Goal: Task Accomplishment & Management: Use online tool/utility

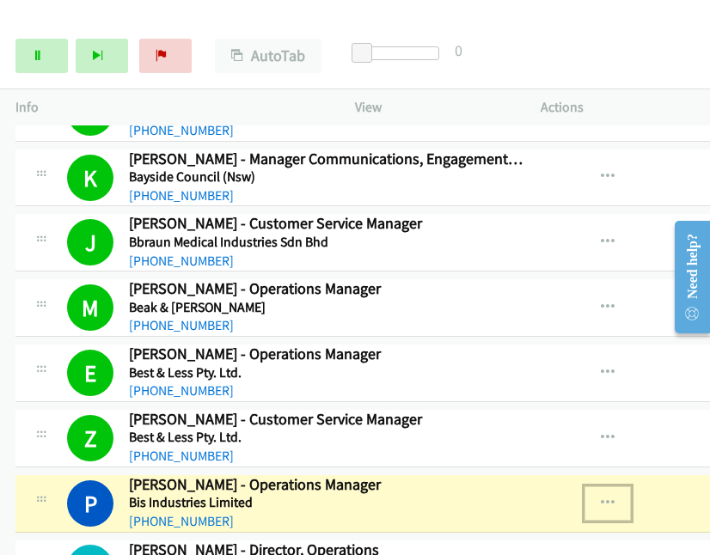
click at [601, 497] on icon "button" at bounding box center [608, 504] width 14 height 14
click at [442, 530] on link "View External Url" at bounding box center [515, 546] width 229 height 34
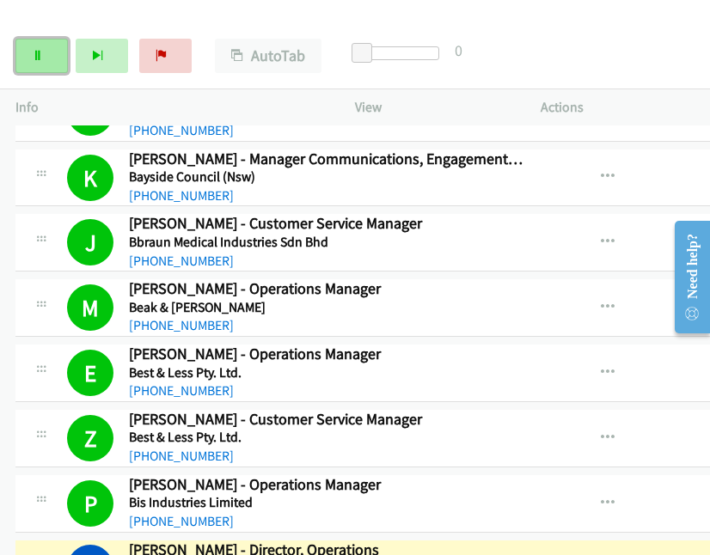
click at [38, 51] on icon at bounding box center [38, 57] width 12 height 12
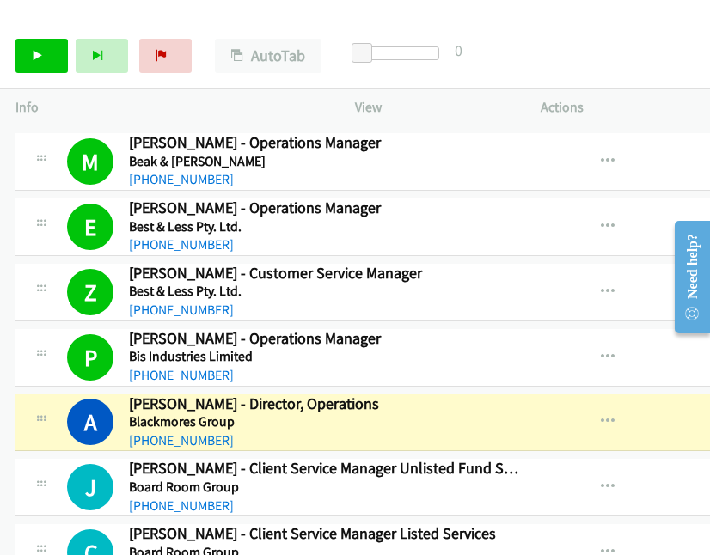
scroll to position [2445, 0]
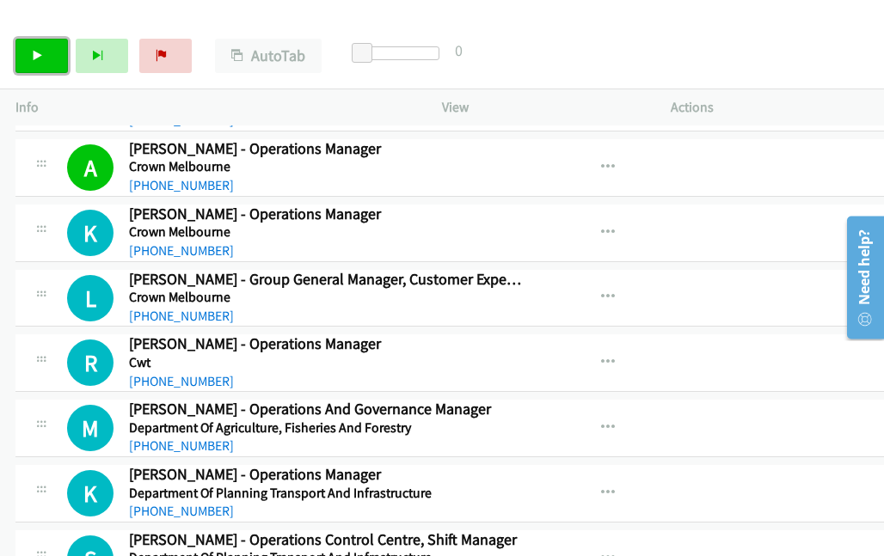
click at [54, 57] on link "Start Calls" at bounding box center [41, 56] width 52 height 34
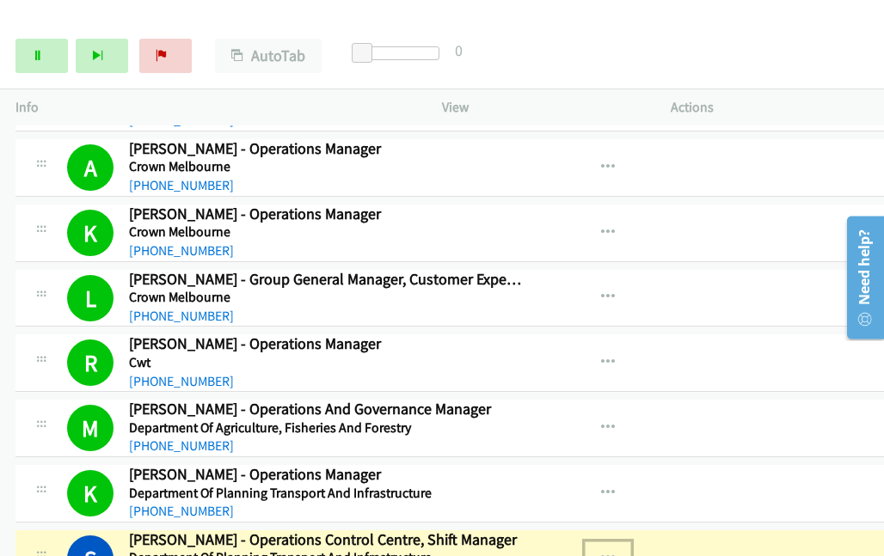
click at [601, 552] on icon "button" at bounding box center [608, 559] width 14 height 14
drag, startPoint x: 575, startPoint y: 529, endPoint x: 572, endPoint y: 517, distance: 11.5
click at [568, 529] on div at bounding box center [442, 278] width 884 height 556
click at [584, 541] on button "button" at bounding box center [607, 558] width 46 height 34
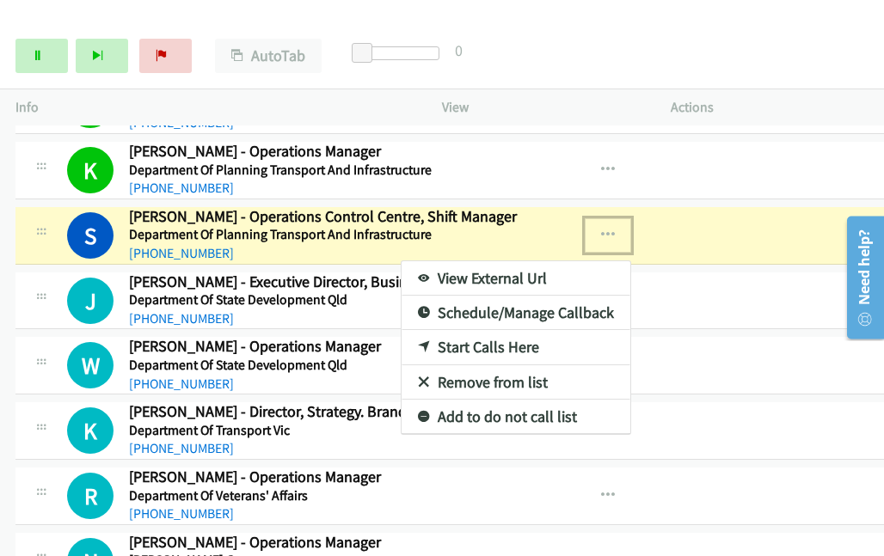
scroll to position [5131, 0]
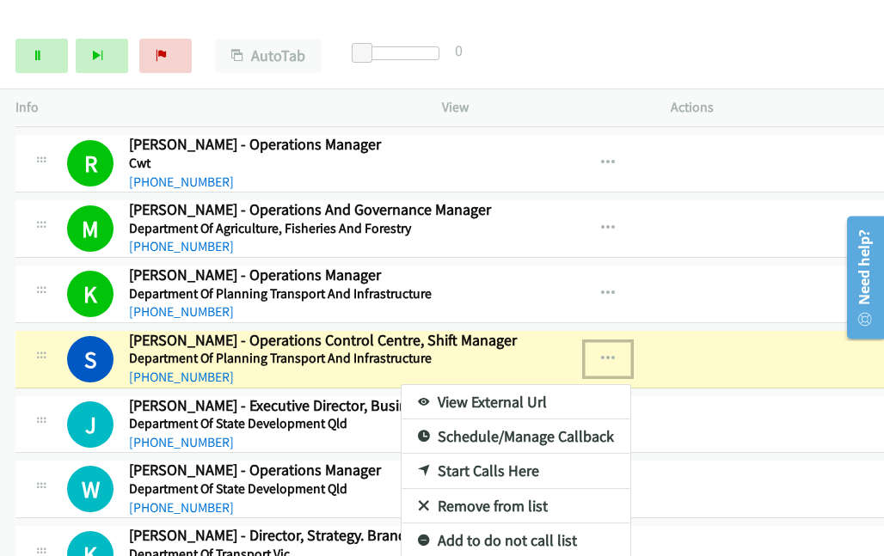
click at [579, 328] on div at bounding box center [442, 278] width 884 height 556
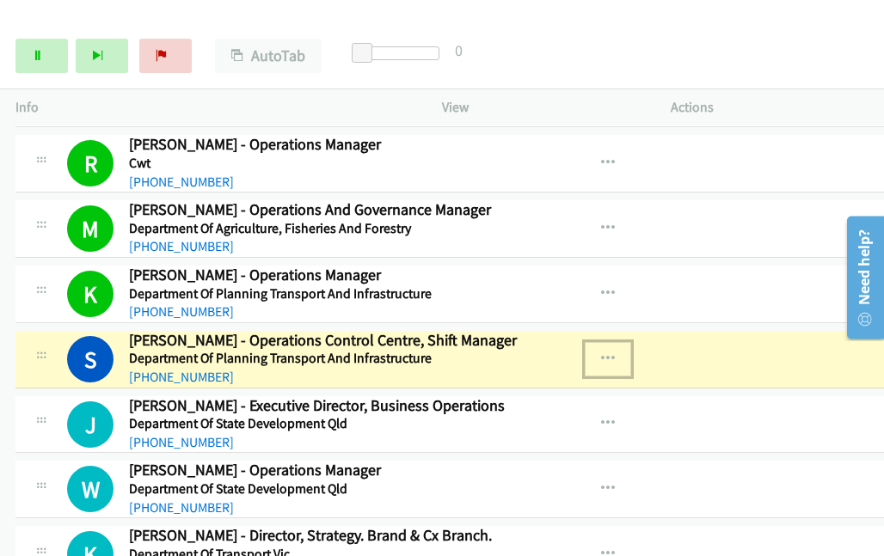
click at [584, 342] on button "button" at bounding box center [607, 359] width 46 height 34
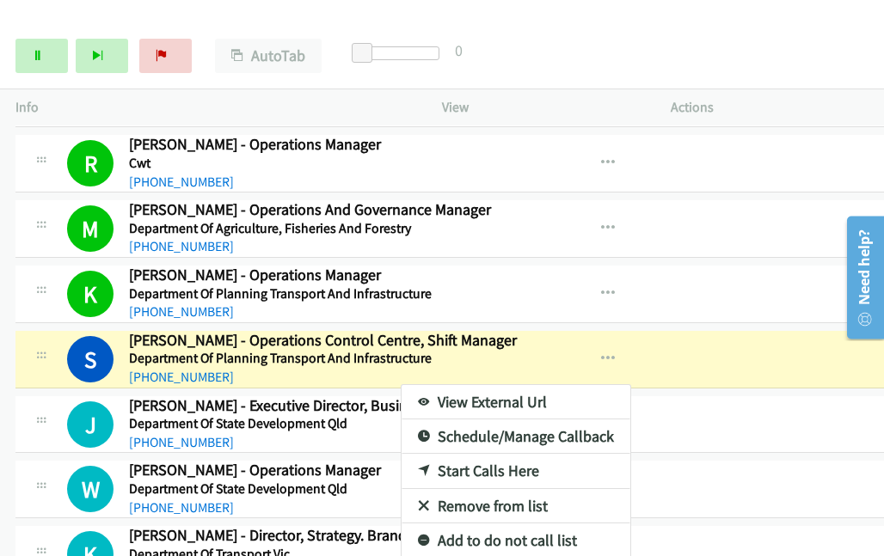
click at [423, 385] on link "View External Url" at bounding box center [515, 402] width 229 height 34
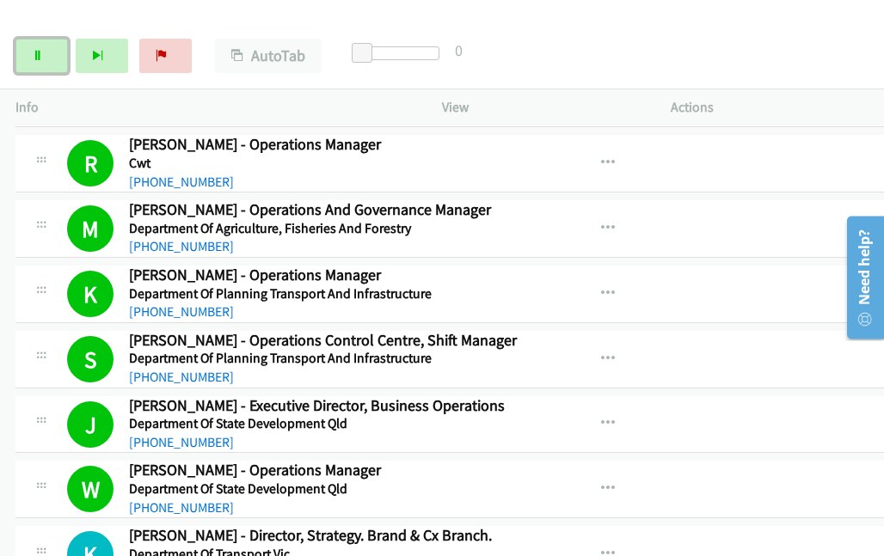
click at [38, 56] on icon at bounding box center [38, 57] width 12 height 12
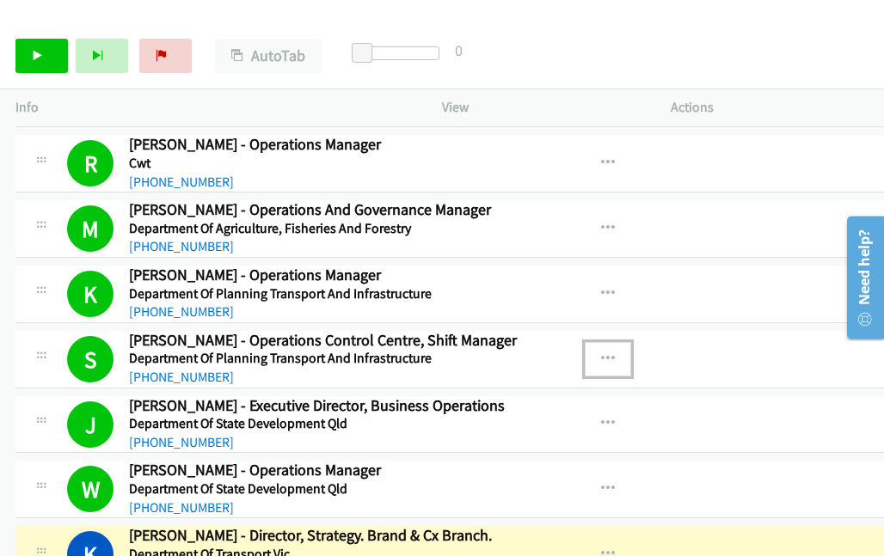
click at [601, 352] on icon "button" at bounding box center [608, 359] width 14 height 14
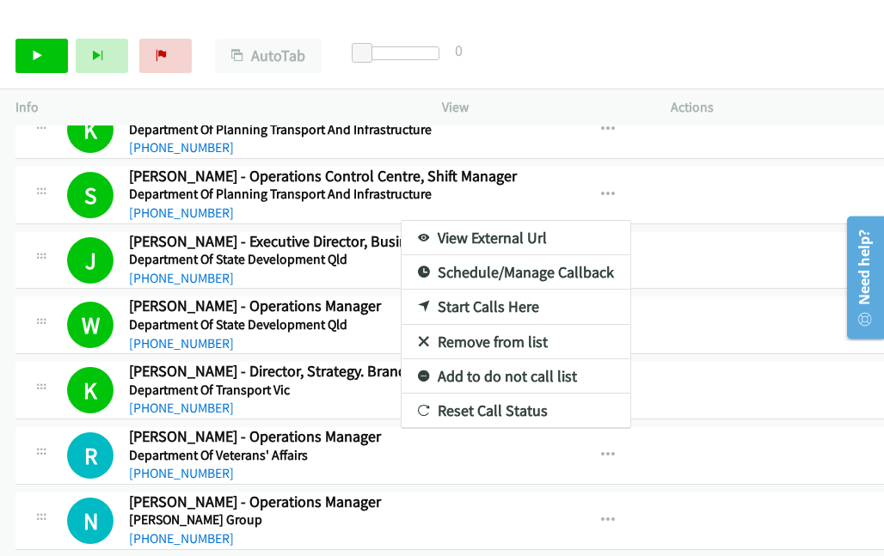
scroll to position [5303, 0]
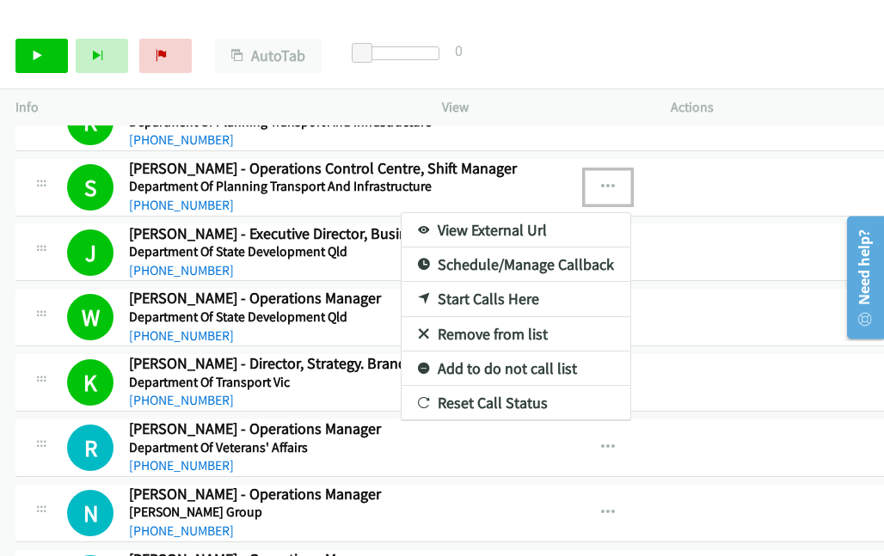
click at [566, 160] on div at bounding box center [442, 278] width 884 height 556
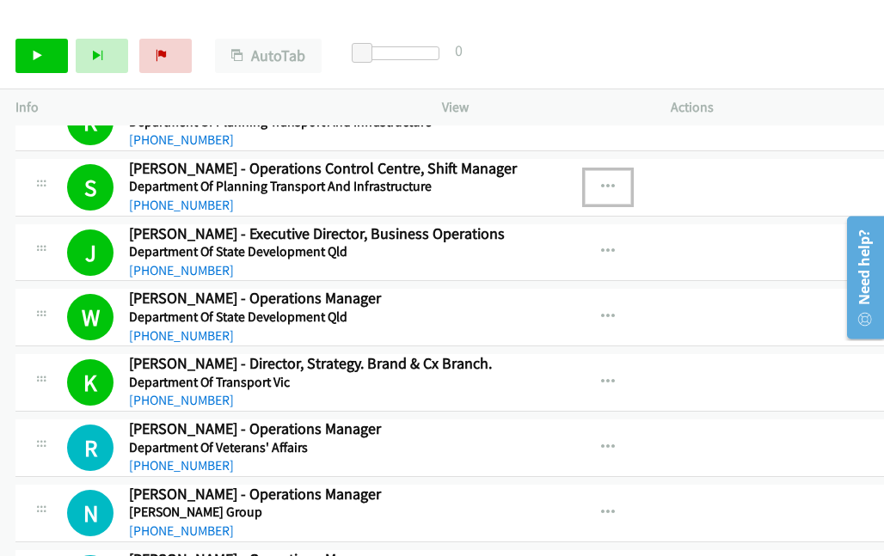
click at [601, 180] on icon "button" at bounding box center [608, 187] width 14 height 14
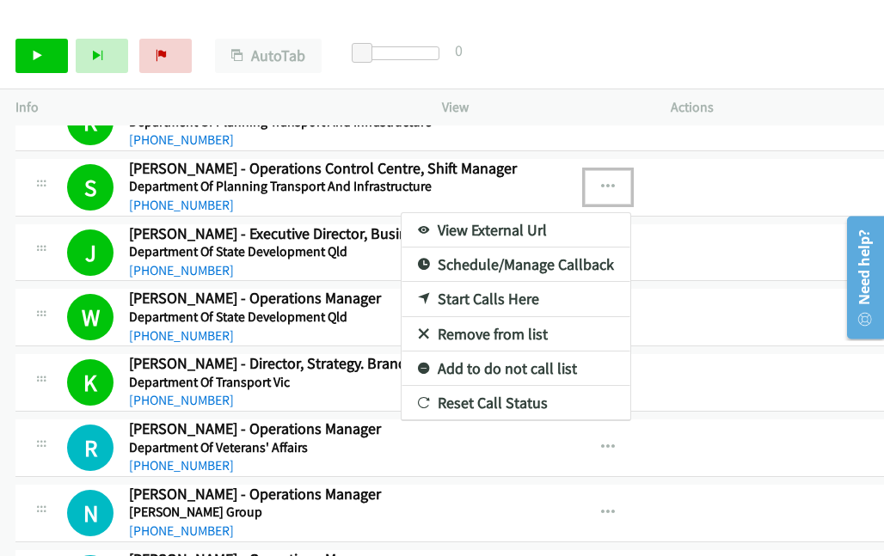
click at [478, 213] on link "View External Url" at bounding box center [515, 230] width 229 height 34
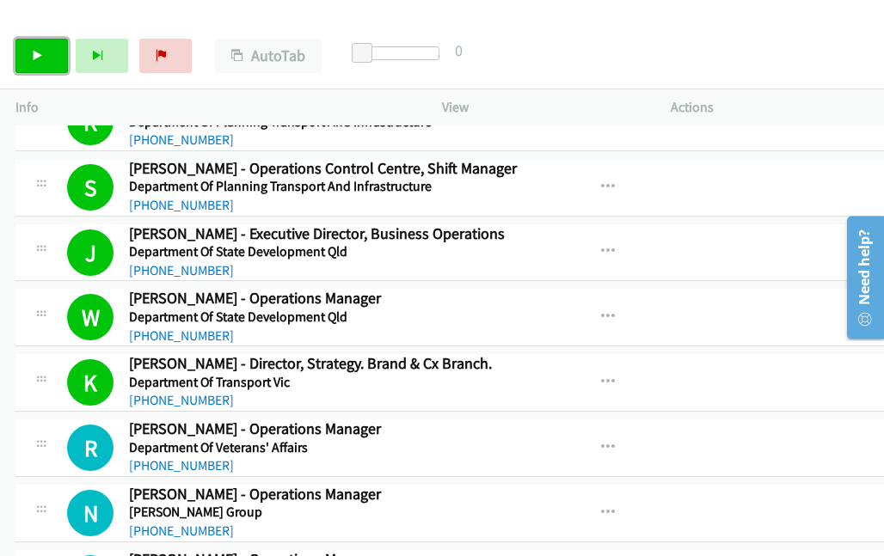
click at [53, 64] on link "Start Calls" at bounding box center [41, 56] width 52 height 34
click at [19, 58] on link "Pause" at bounding box center [41, 56] width 52 height 34
